Goal: Information Seeking & Learning: Find specific page/section

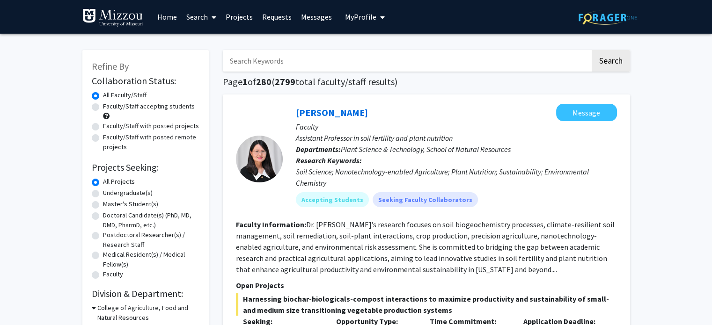
click at [417, 61] on input "Search Keywords" at bounding box center [407, 61] width 368 height 22
click at [251, 61] on input "Search Keywords" at bounding box center [407, 61] width 368 height 22
click at [592, 50] on button "Search" at bounding box center [611, 61] width 38 height 22
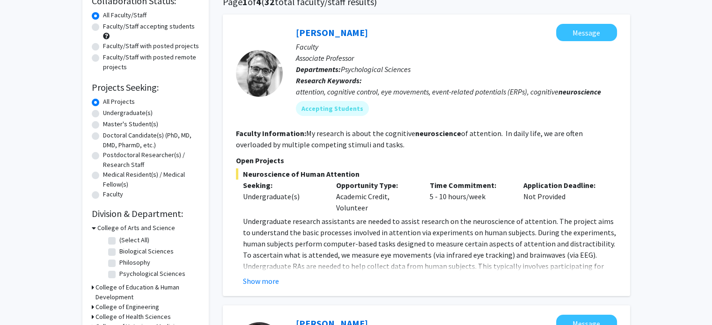
scroll to position [85, 0]
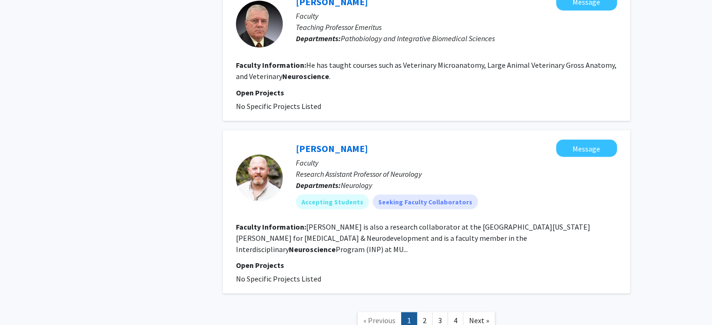
scroll to position [1691, 0]
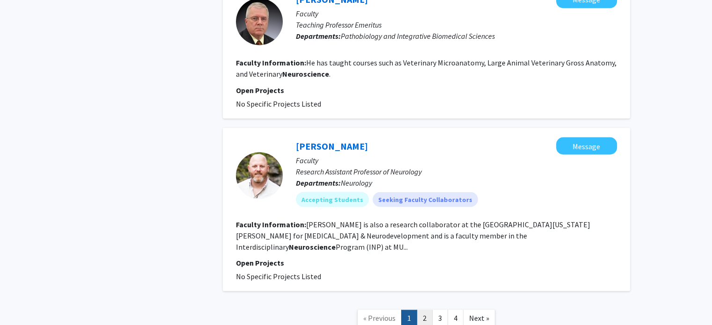
click at [425, 310] on link "2" at bounding box center [425, 318] width 16 height 16
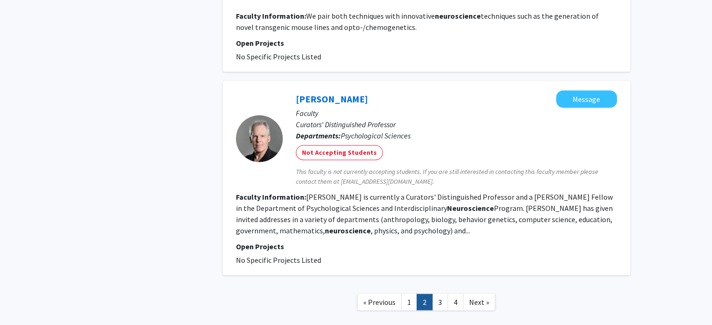
scroll to position [1520, 0]
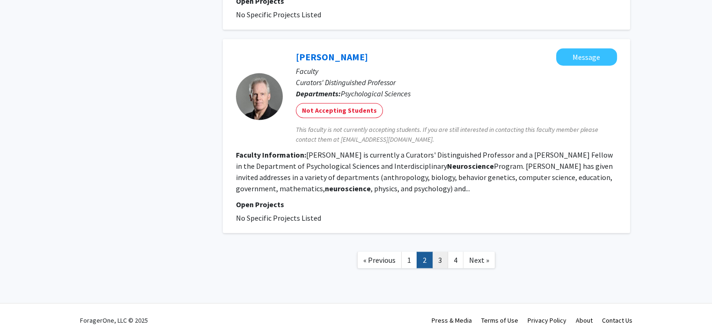
click at [442, 252] on link "3" at bounding box center [440, 260] width 16 height 16
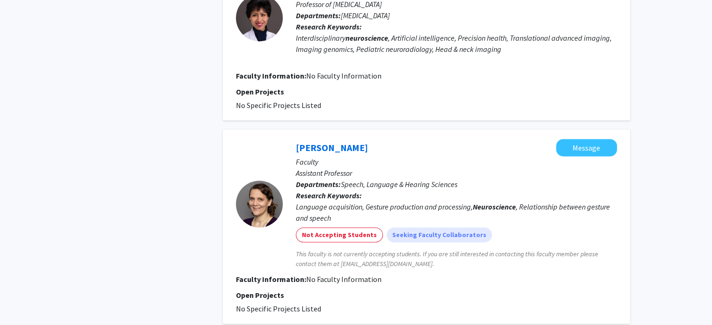
scroll to position [1643, 0]
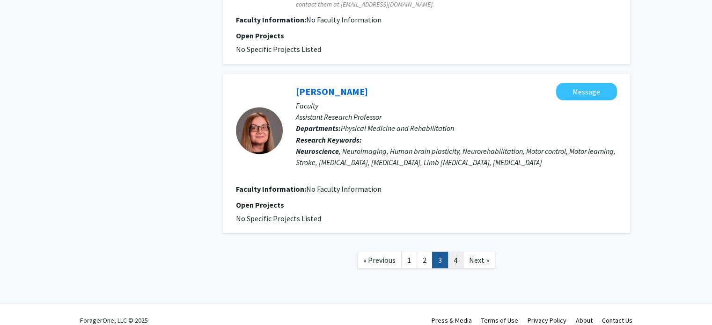
click at [455, 252] on link "4" at bounding box center [456, 260] width 16 height 16
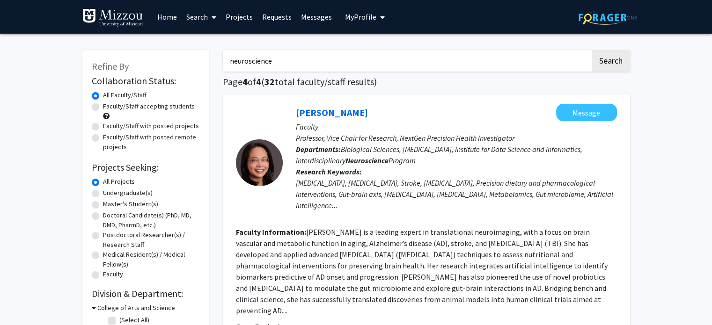
drag, startPoint x: 298, startPoint y: 60, endPoint x: 159, endPoint y: 59, distance: 139.6
click at [159, 59] on div "Refine By Collaboration Status: Collaboration Status All Faculty/Staff Collabor…" at bounding box center [356, 315] width 562 height 549
type input "[PERSON_NAME][GEOGRAPHIC_DATA]"
click at [592, 50] on button "Search" at bounding box center [611, 61] width 38 height 22
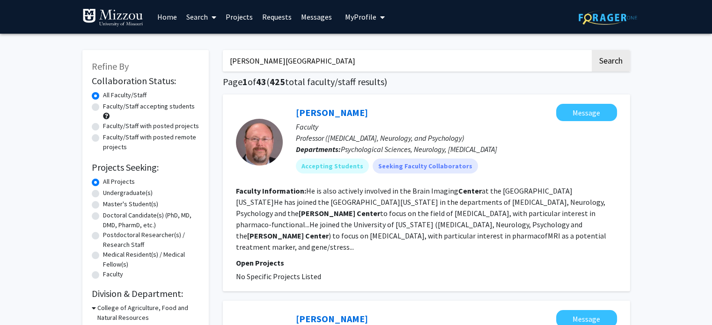
drag, startPoint x: 292, startPoint y: 58, endPoint x: 214, endPoint y: 61, distance: 77.8
click at [609, 65] on button "Search" at bounding box center [611, 61] width 38 height 22
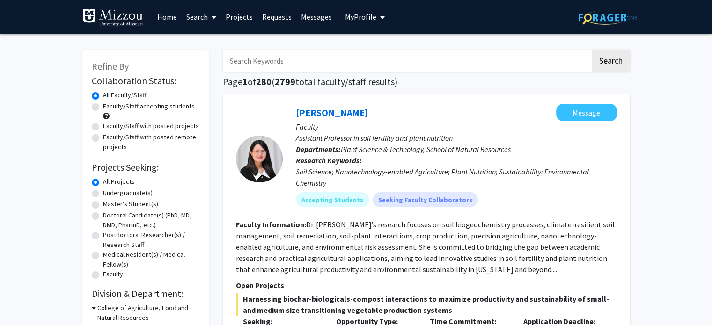
click at [257, 62] on input "Search Keywords" at bounding box center [407, 61] width 368 height 22
type input "sports psychology"
click at [606, 59] on button "Search" at bounding box center [611, 61] width 38 height 22
